Goal: Task Accomplishment & Management: Use online tool/utility

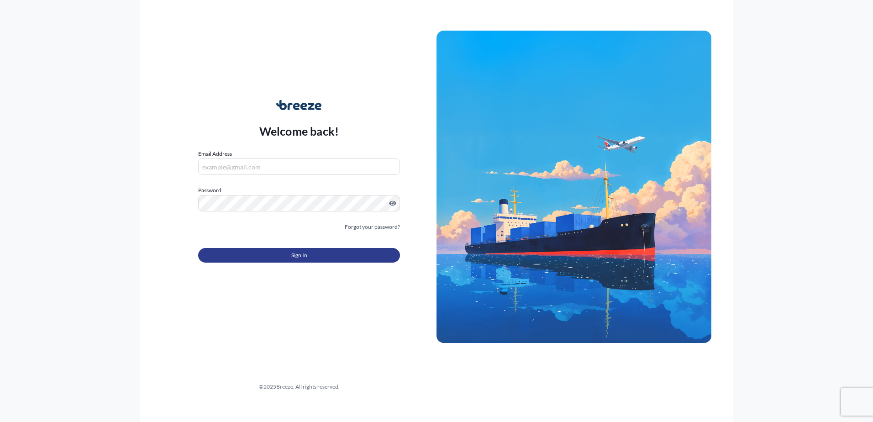
type input "[PERSON_NAME][EMAIL_ADDRESS][DOMAIN_NAME]"
click at [296, 256] on span "Sign In" at bounding box center [299, 255] width 16 height 9
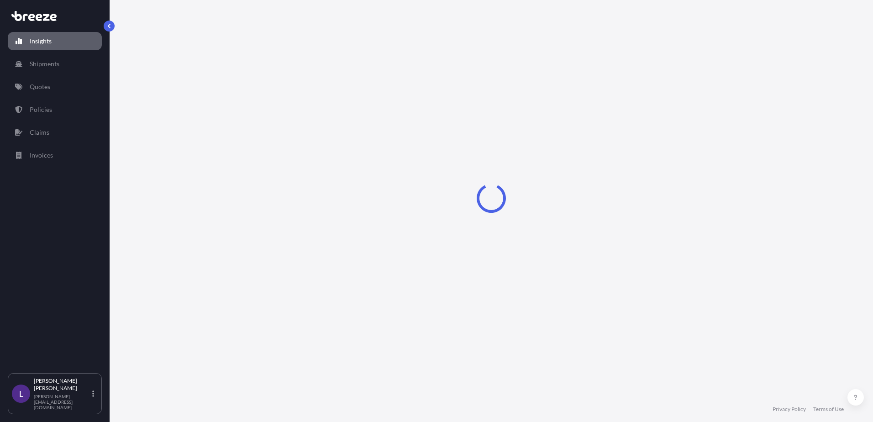
select select "2025"
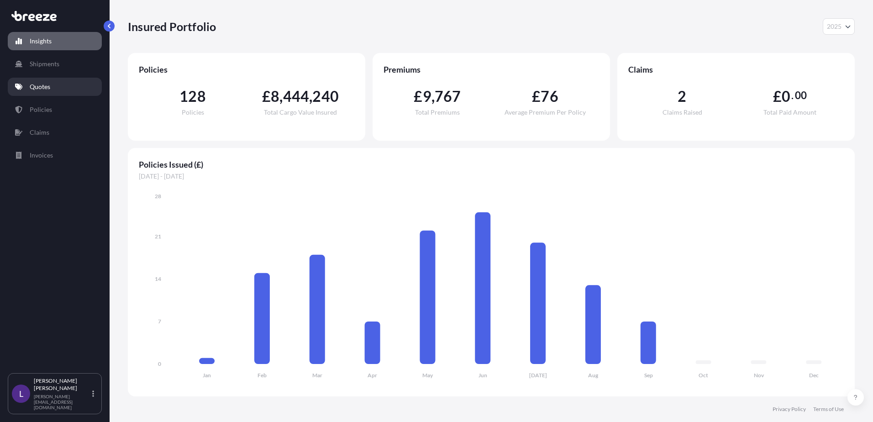
click at [58, 83] on link "Quotes" at bounding box center [55, 87] width 94 height 18
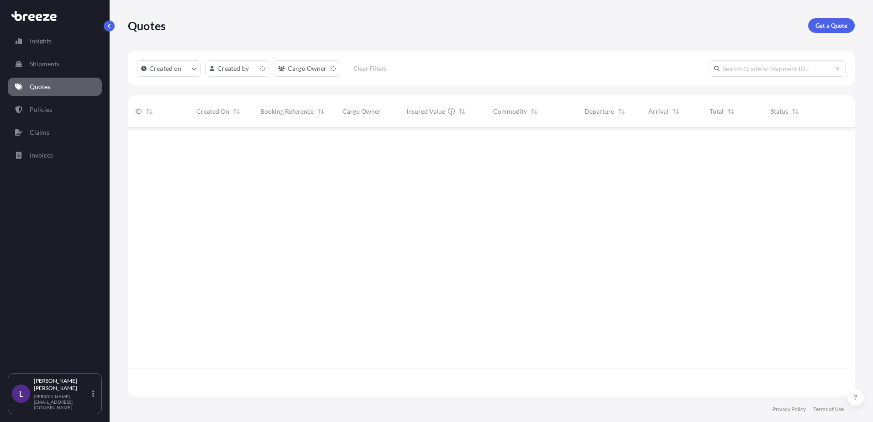
scroll to position [267, 720]
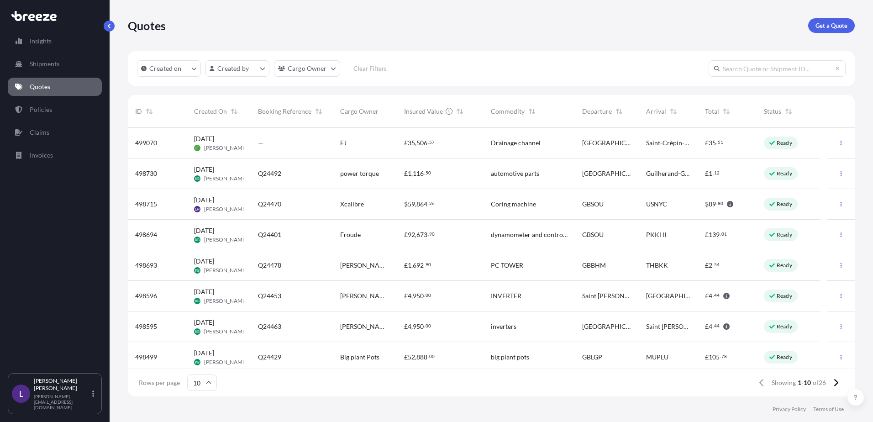
click at [150, 142] on span "499070" at bounding box center [146, 142] width 22 height 9
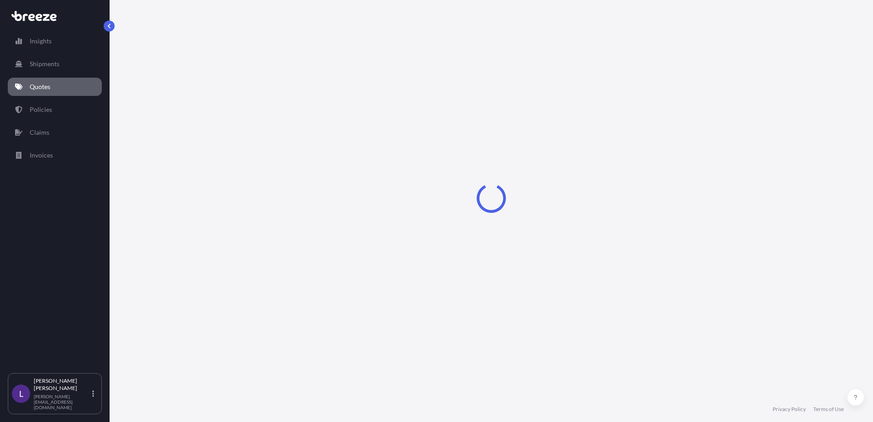
select select "Road"
select select "1"
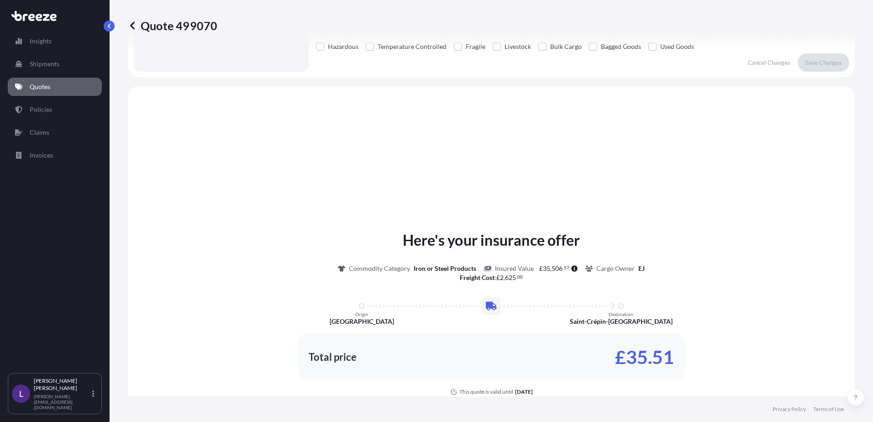
scroll to position [275, 0]
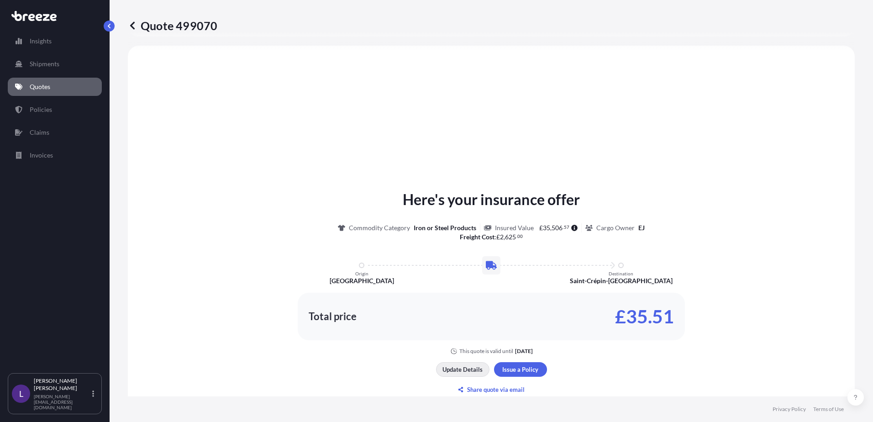
click at [459, 368] on p "Update Details" at bounding box center [463, 369] width 40 height 9
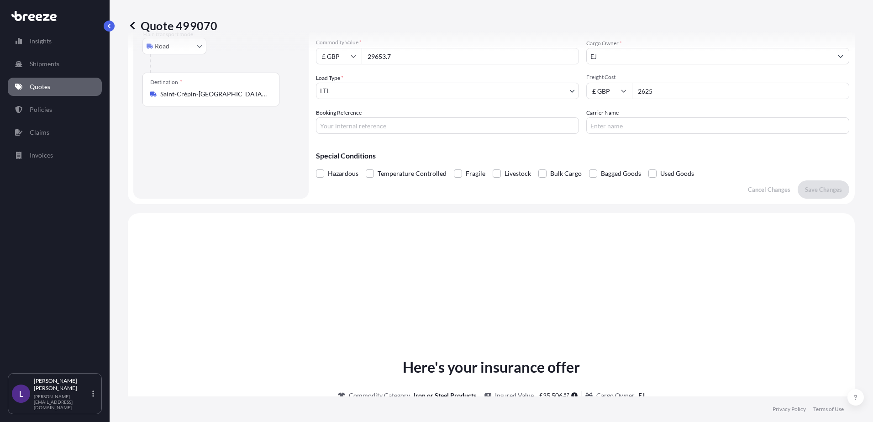
scroll to position [15, 0]
